Goal: Information Seeking & Learning: Learn about a topic

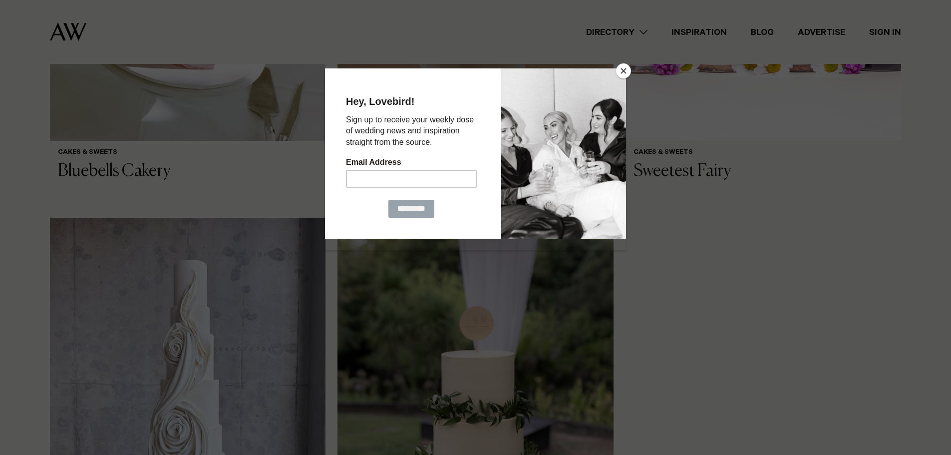
scroll to position [699, 0]
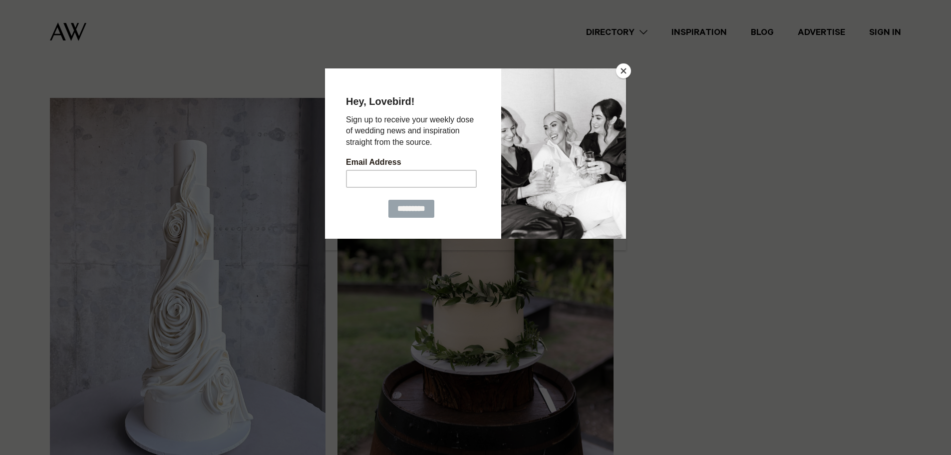
click at [623, 69] on button "Close" at bounding box center [623, 70] width 15 height 15
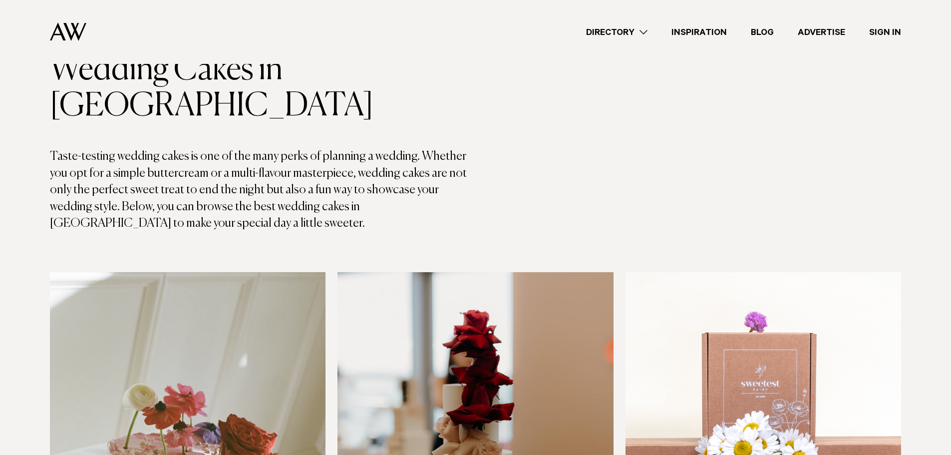
scroll to position [0, 0]
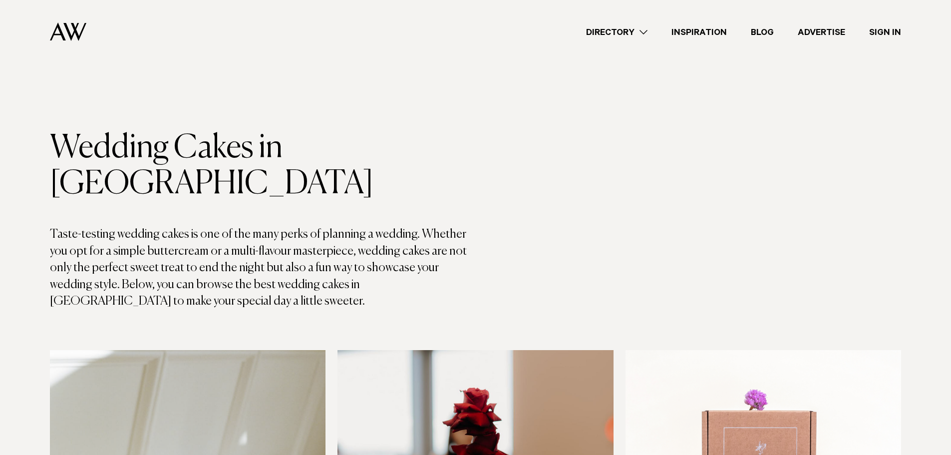
click at [645, 31] on link "Directory" at bounding box center [616, 31] width 85 height 13
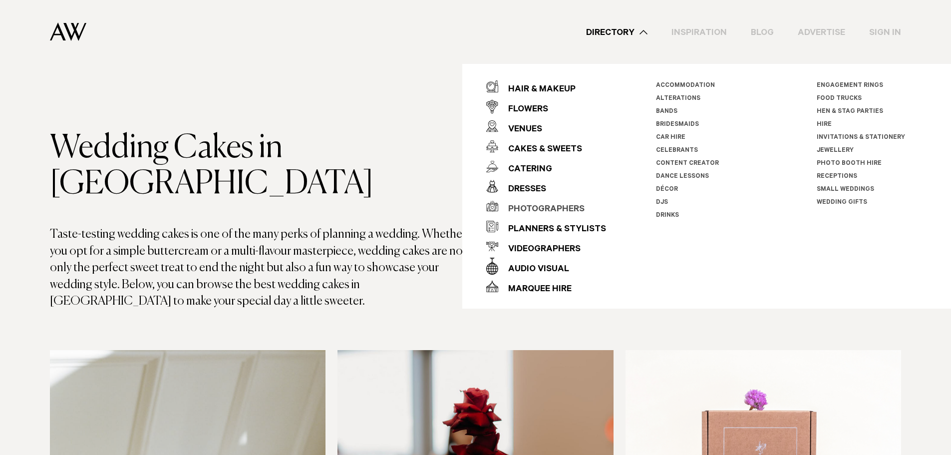
click at [556, 207] on div "Photographers" at bounding box center [541, 210] width 86 height 20
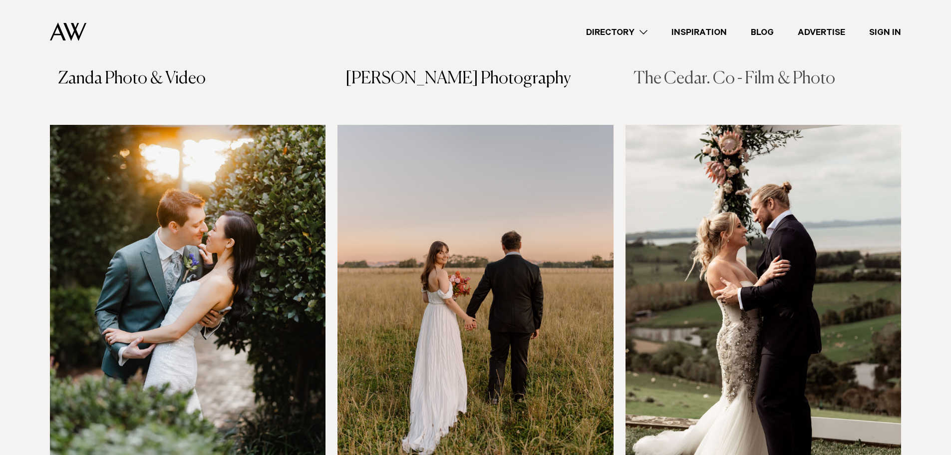
scroll to position [3295, 0]
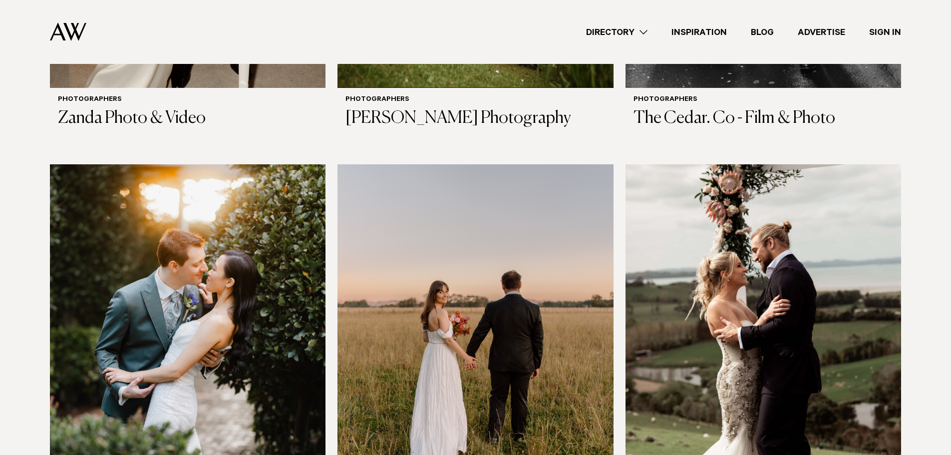
click at [640, 32] on link "Directory" at bounding box center [616, 31] width 85 height 13
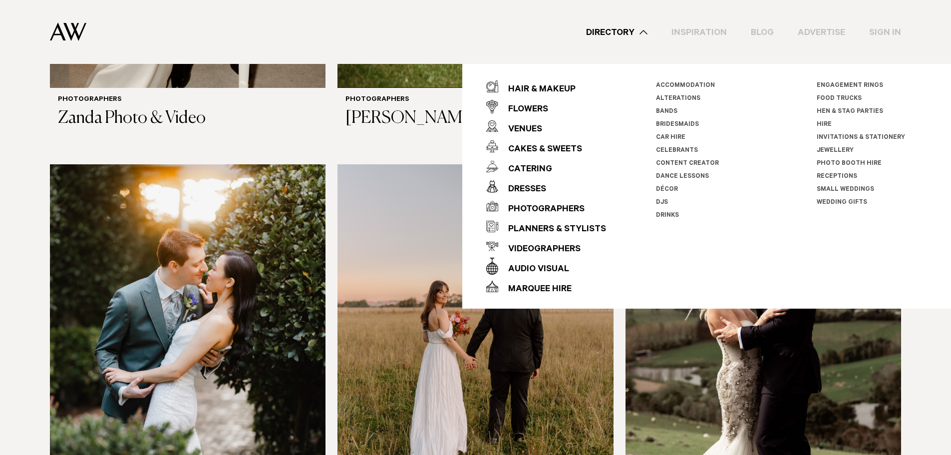
click at [668, 136] on link "Car Hire" at bounding box center [670, 137] width 29 height 7
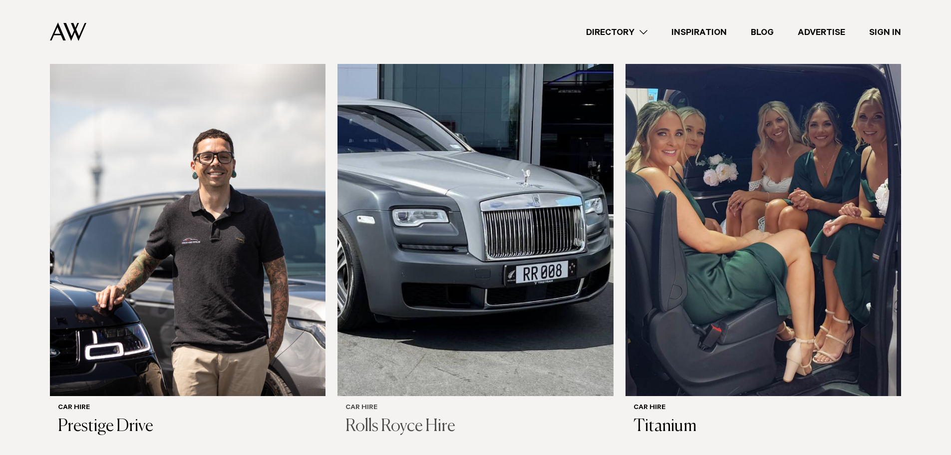
scroll to position [699, 0]
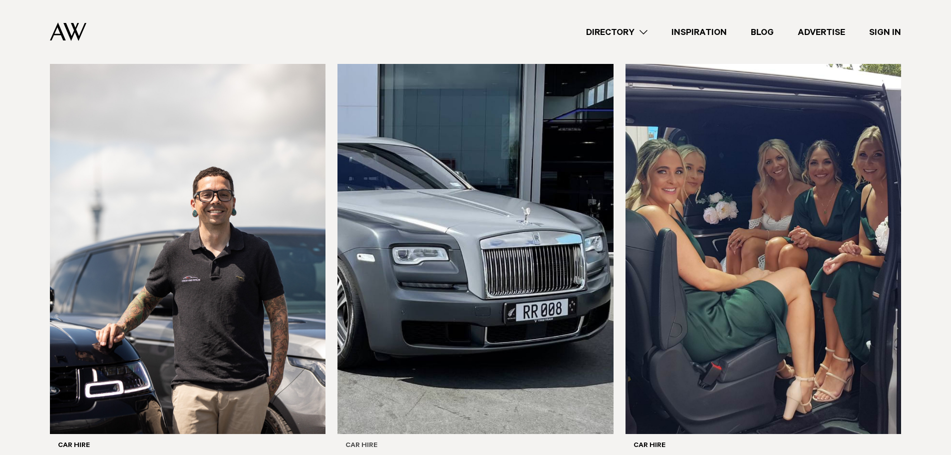
click at [481, 249] on img at bounding box center [475, 249] width 276 height 370
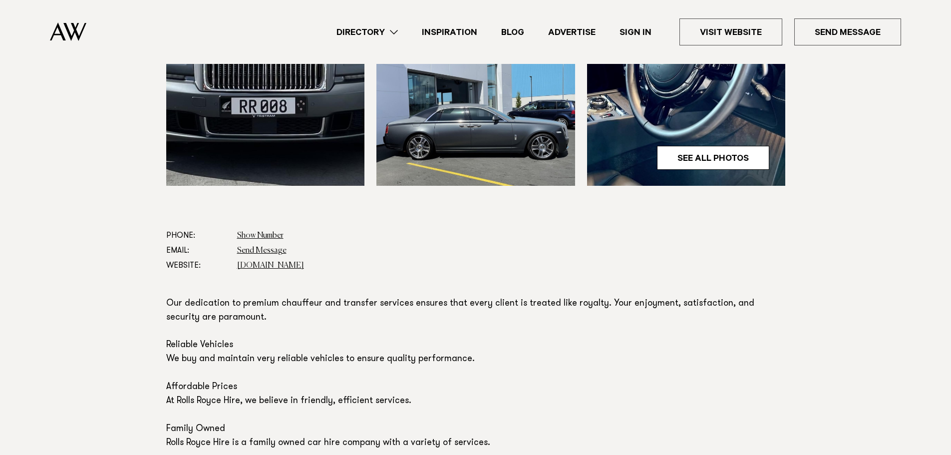
scroll to position [449, 0]
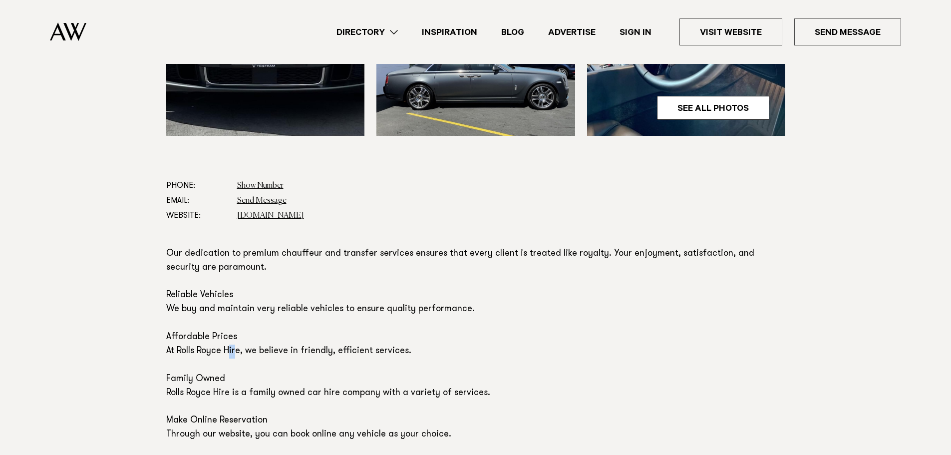
drag, startPoint x: 232, startPoint y: 352, endPoint x: 248, endPoint y: 352, distance: 15.5
click at [243, 352] on p "Our dedication to premium chauffeur and transfer services ensures that every cl…" at bounding box center [475, 344] width 619 height 195
drag, startPoint x: 324, startPoint y: 355, endPoint x: 343, endPoint y: 356, distance: 19.0
click at [324, 355] on p "Our dedication to premium chauffeur and transfer services ensures that every cl…" at bounding box center [475, 344] width 619 height 195
drag, startPoint x: 376, startPoint y: 356, endPoint x: 394, endPoint y: 357, distance: 18.0
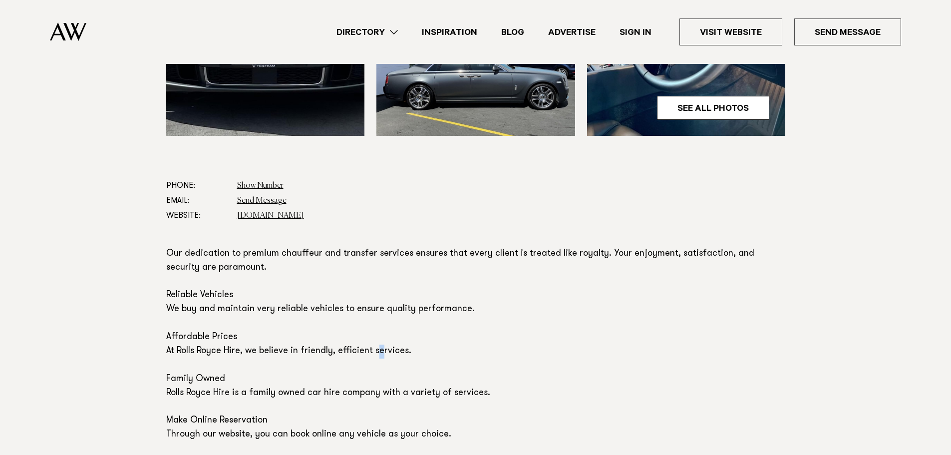
click at [391, 356] on p "Our dedication to premium chauffeur and transfer services ensures that every cl…" at bounding box center [475, 344] width 619 height 195
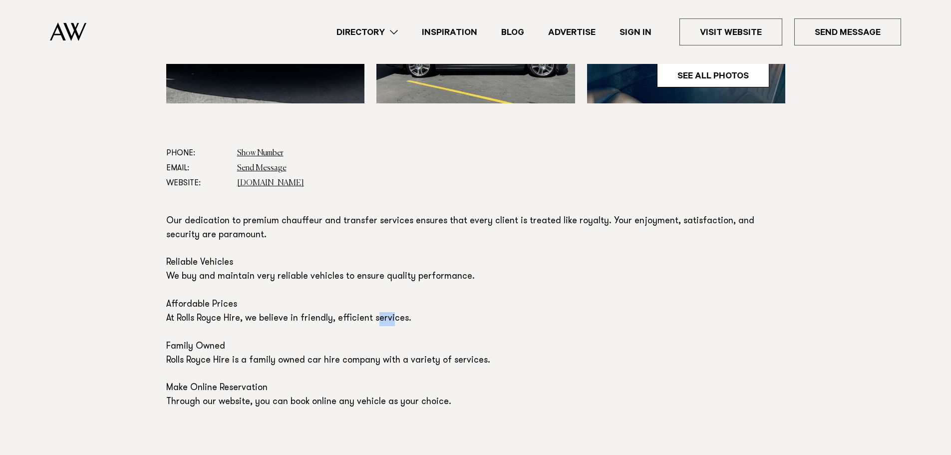
scroll to position [499, 0]
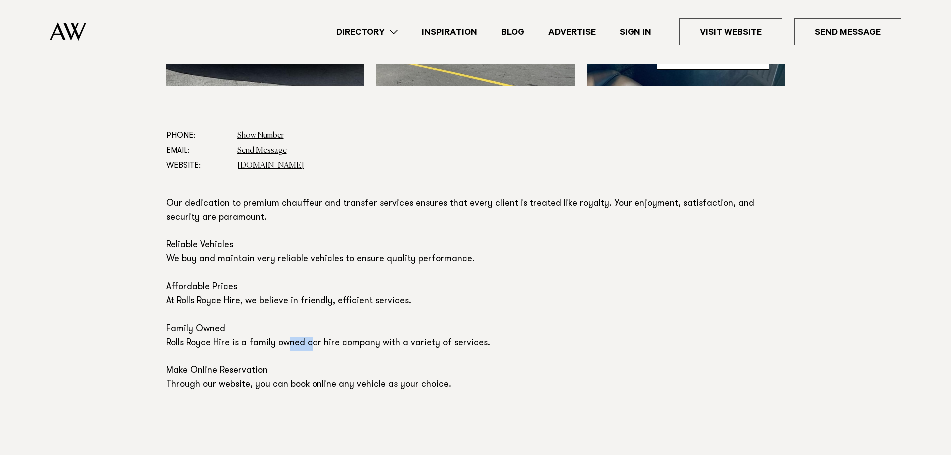
drag, startPoint x: 291, startPoint y: 342, endPoint x: 334, endPoint y: 344, distance: 44.0
click at [329, 344] on p "Our dedication to premium chauffeur and transfer services ensures that every cl…" at bounding box center [475, 294] width 619 height 195
drag, startPoint x: 391, startPoint y: 347, endPoint x: 444, endPoint y: 348, distance: 53.4
click at [432, 348] on p "Our dedication to premium chauffeur and transfer services ensures that every cl…" at bounding box center [475, 294] width 619 height 195
drag, startPoint x: 476, startPoint y: 350, endPoint x: 493, endPoint y: 352, distance: 17.1
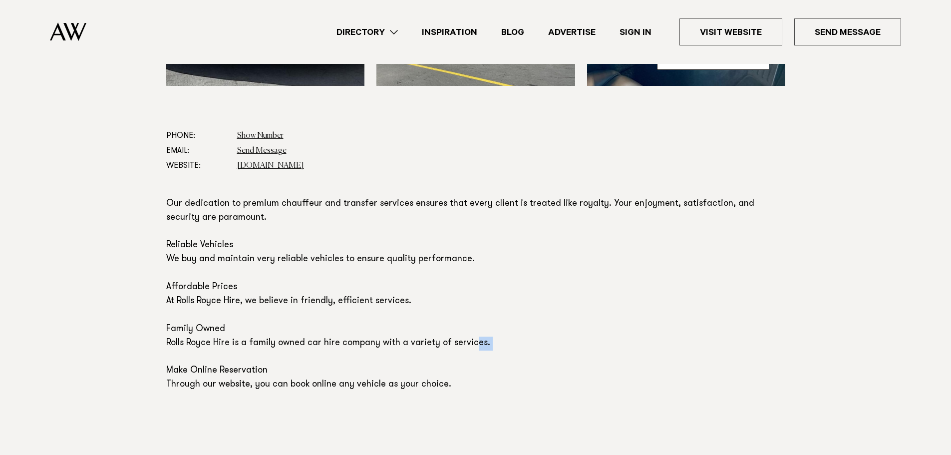
click at [485, 351] on p "Our dedication to premium chauffeur and transfer services ensures that every cl…" at bounding box center [475, 294] width 619 height 195
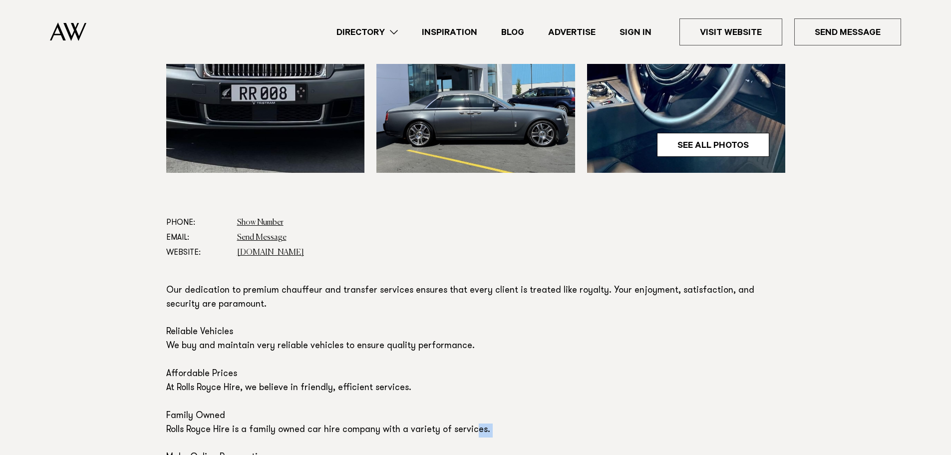
scroll to position [399, 0]
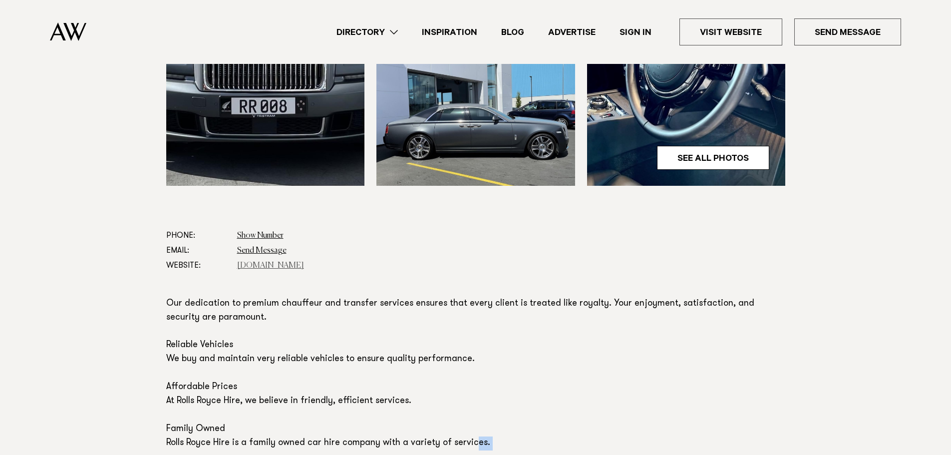
click at [276, 268] on link "rollsroycehire.co.nz" at bounding box center [270, 266] width 67 height 8
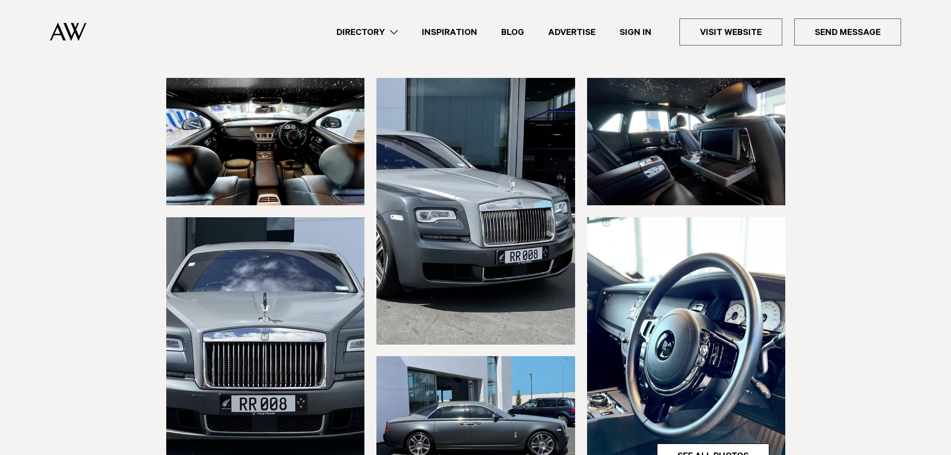
scroll to position [100, 0]
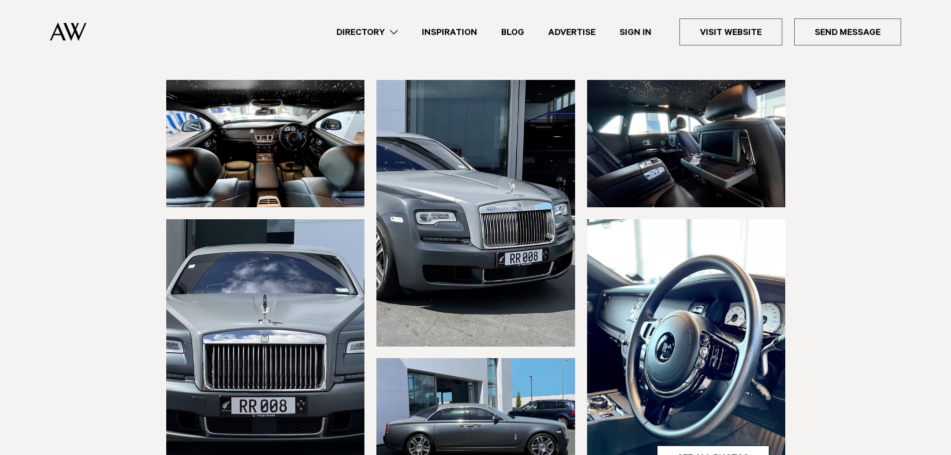
click at [368, 31] on link "Directory" at bounding box center [366, 31] width 85 height 13
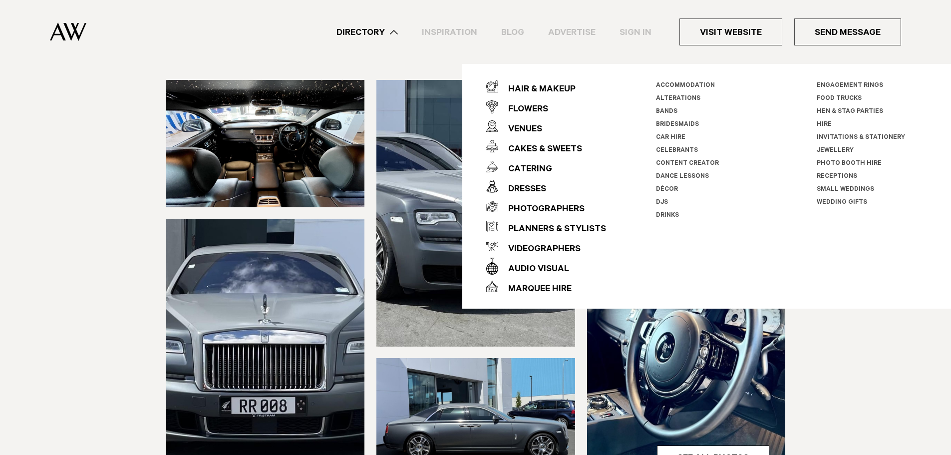
click at [671, 137] on link "Car Hire" at bounding box center [670, 137] width 29 height 7
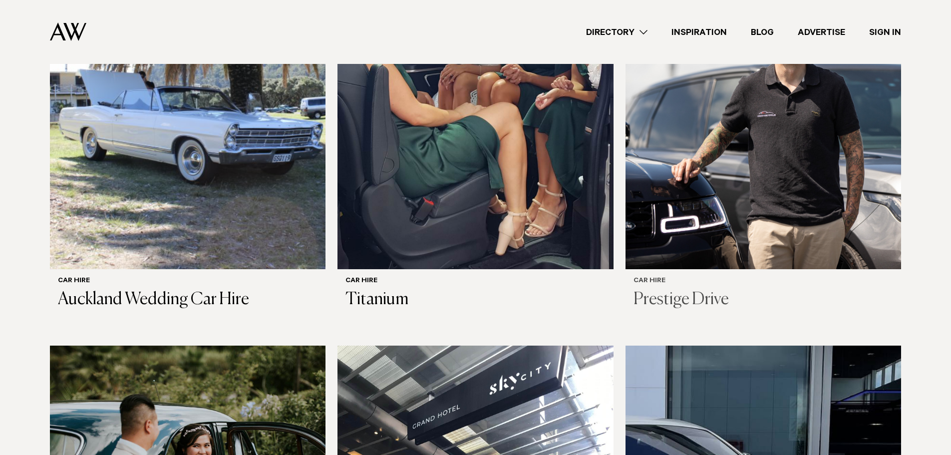
scroll to position [349, 0]
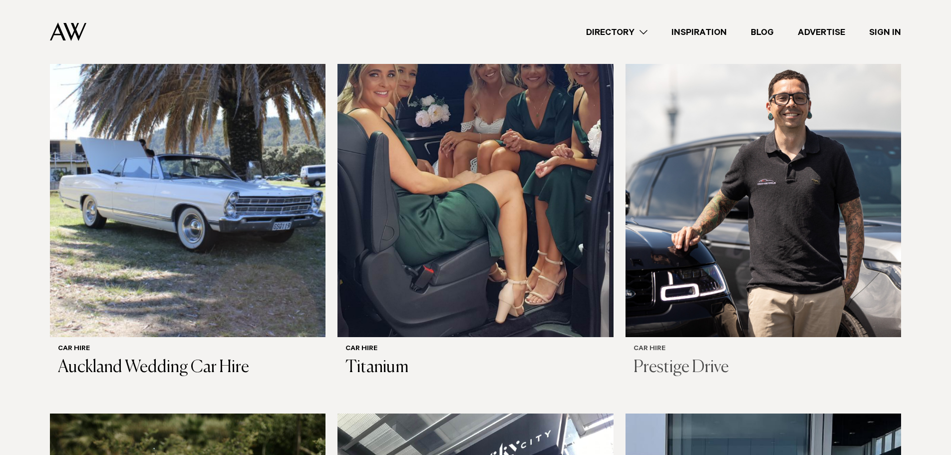
click at [696, 357] on h3 "Prestige Drive" at bounding box center [763, 367] width 260 height 20
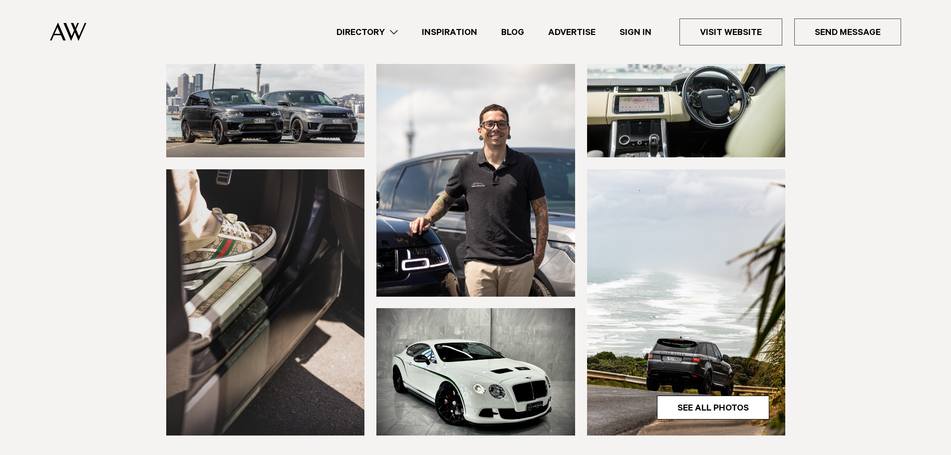
scroll to position [50, 0]
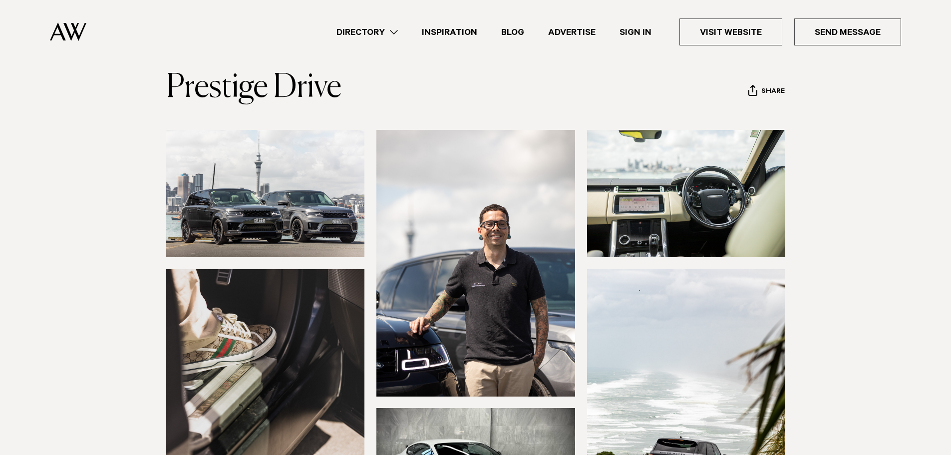
click at [387, 30] on link "Directory" at bounding box center [366, 31] width 85 height 13
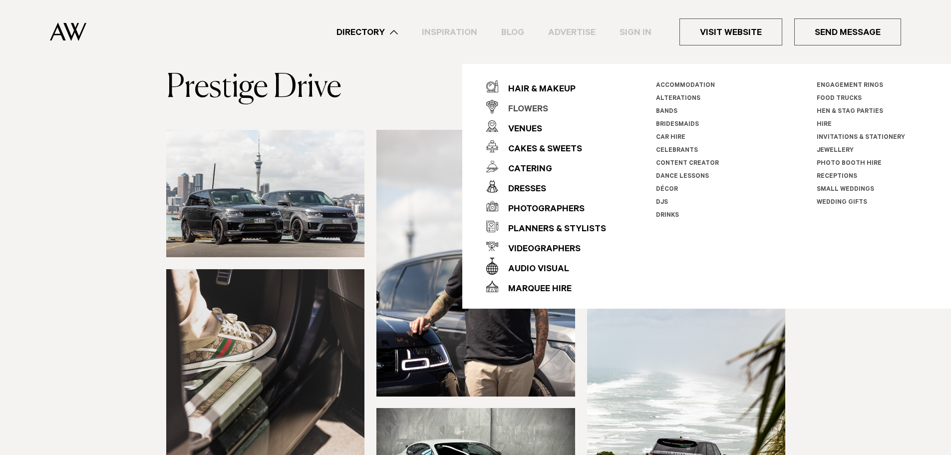
click at [535, 107] on div "Flowers" at bounding box center [523, 110] width 50 height 20
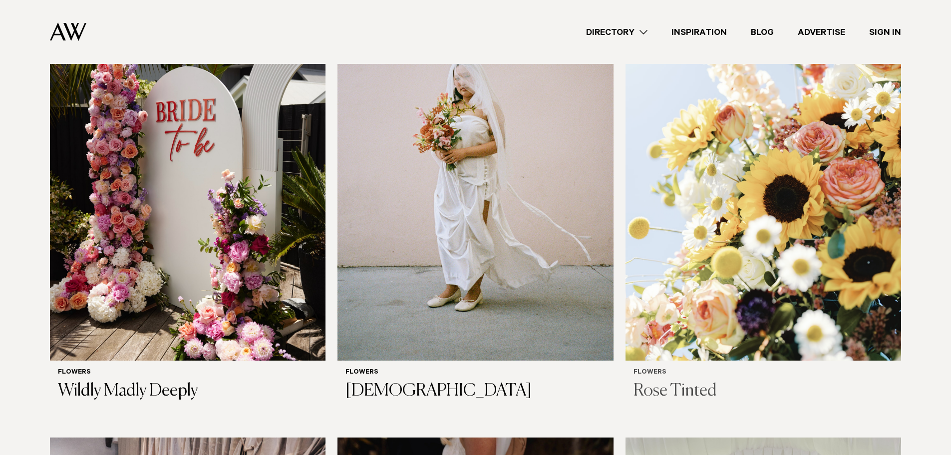
scroll to position [1148, 0]
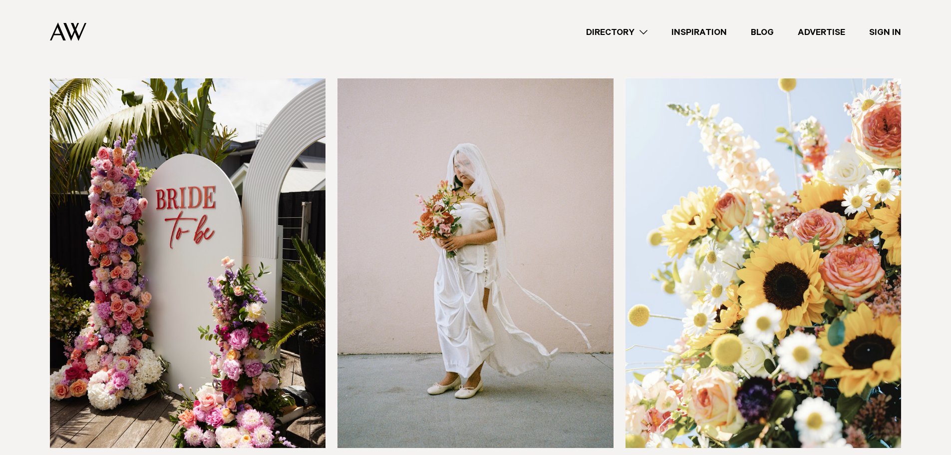
click at [619, 29] on link "Directory" at bounding box center [616, 31] width 85 height 13
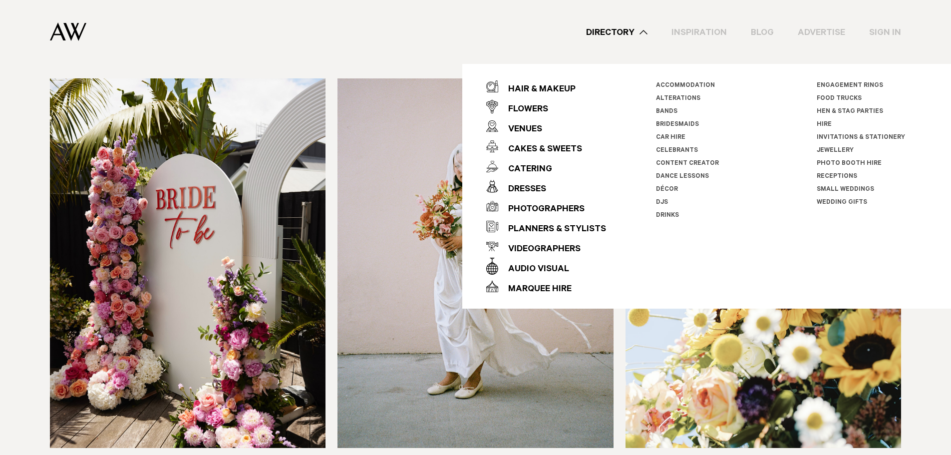
click at [838, 186] on link "Small Weddings" at bounding box center [845, 189] width 57 height 7
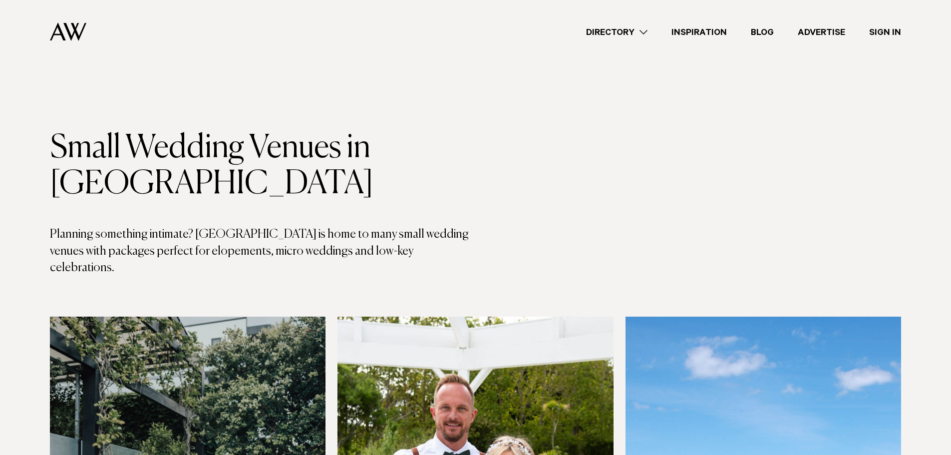
click at [637, 33] on link "Directory" at bounding box center [616, 31] width 85 height 13
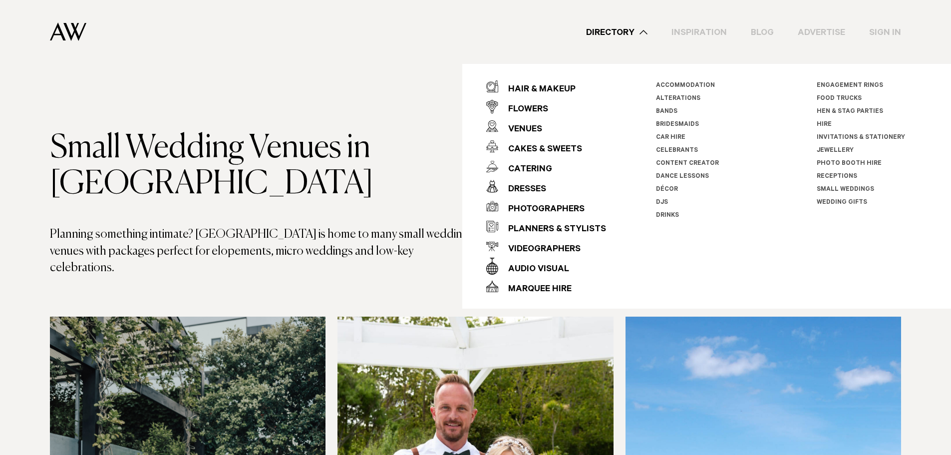
click at [828, 161] on link "Photo Booth Hire" at bounding box center [849, 163] width 65 height 7
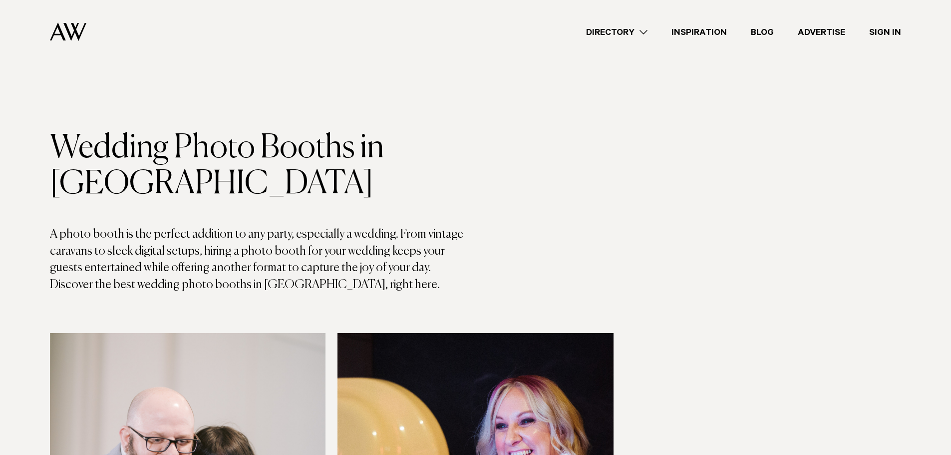
click at [633, 33] on link "Directory" at bounding box center [616, 31] width 85 height 13
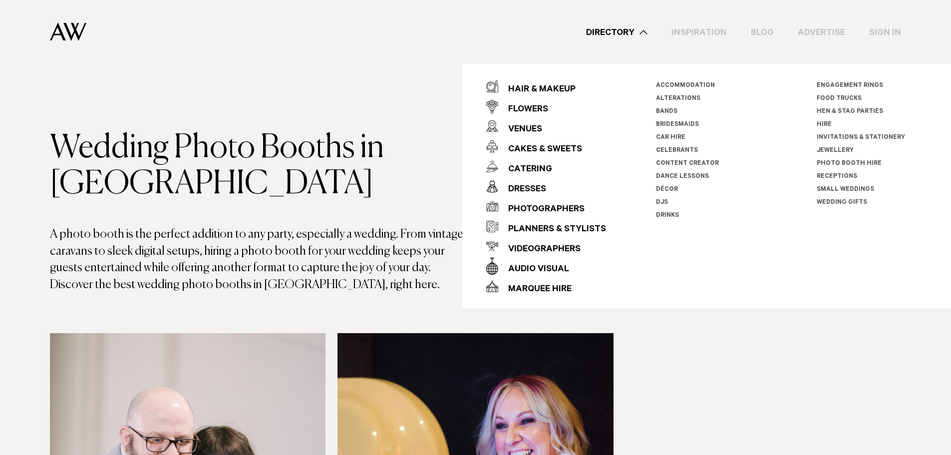
click at [842, 201] on link "Wedding Gifts" at bounding box center [842, 202] width 50 height 7
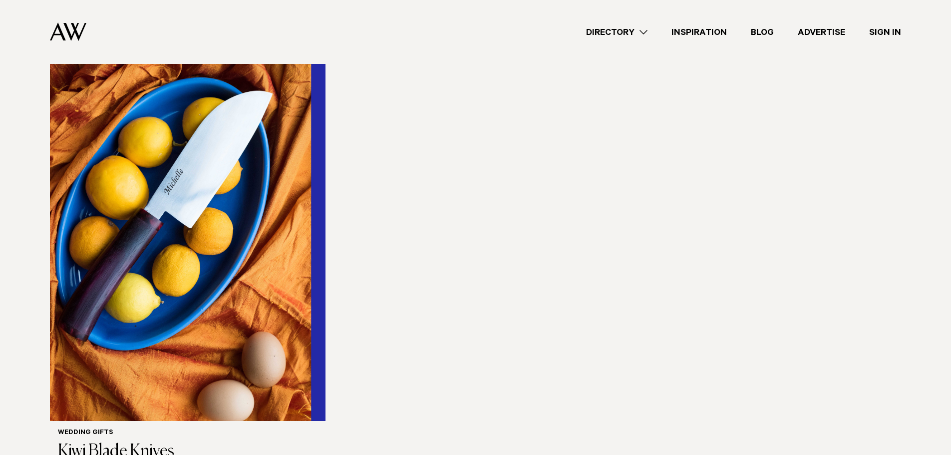
scroll to position [300, 0]
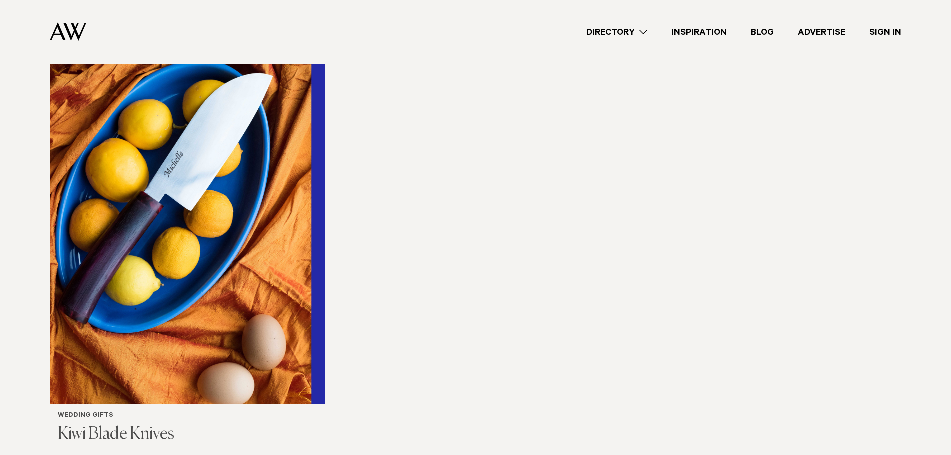
click at [199, 237] on img at bounding box center [188, 218] width 276 height 370
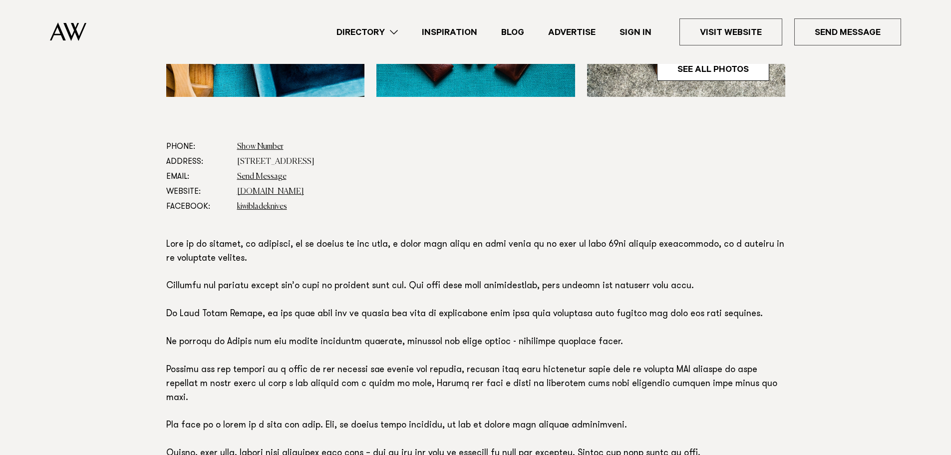
scroll to position [449, 0]
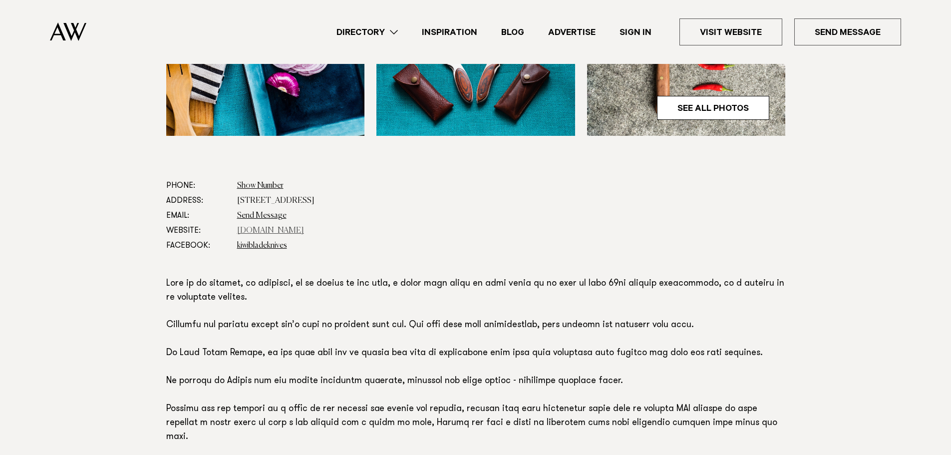
click at [279, 228] on link "[DOMAIN_NAME]" at bounding box center [270, 231] width 67 height 8
